Goal: Book appointment/travel/reservation

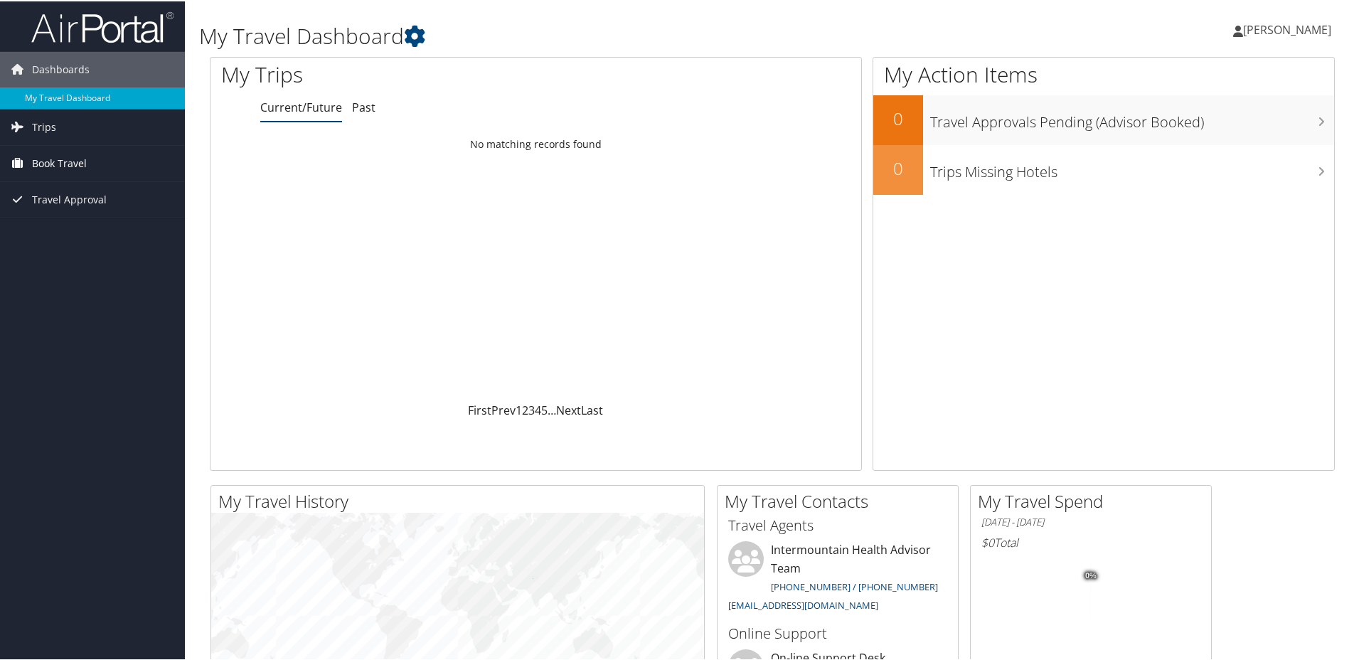
click at [69, 176] on span "Book Travel" at bounding box center [59, 162] width 55 height 36
click at [79, 237] on link "Book/Manage Online Trips" at bounding box center [92, 233] width 185 height 21
